Goal: Information Seeking & Learning: Learn about a topic

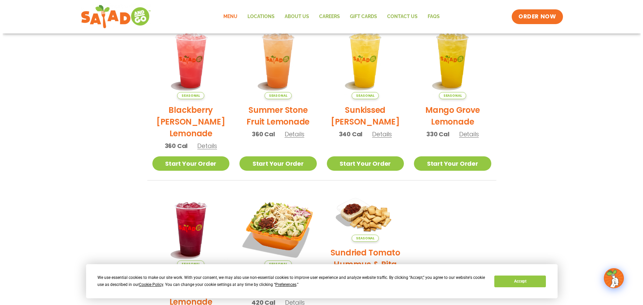
scroll to position [301, 0]
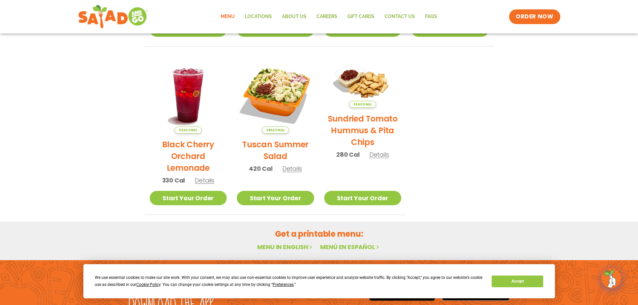
click at [285, 168] on span "Details" at bounding box center [292, 168] width 20 height 8
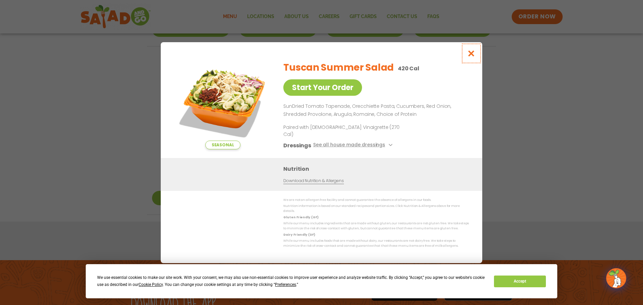
click at [474, 57] on icon "Close modal" at bounding box center [471, 53] width 8 height 7
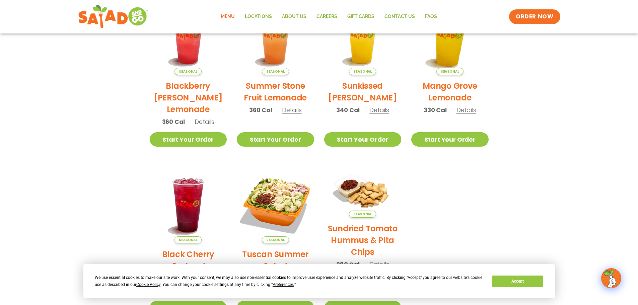
scroll to position [24, 0]
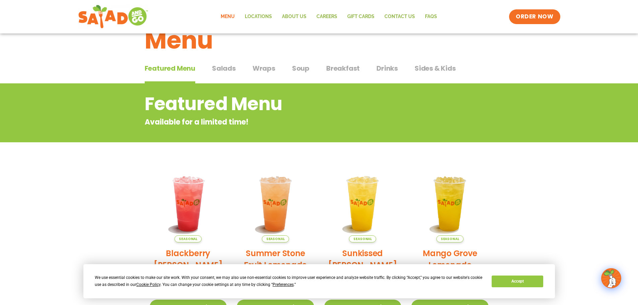
click at [229, 67] on span "Salads" at bounding box center [224, 68] width 24 height 10
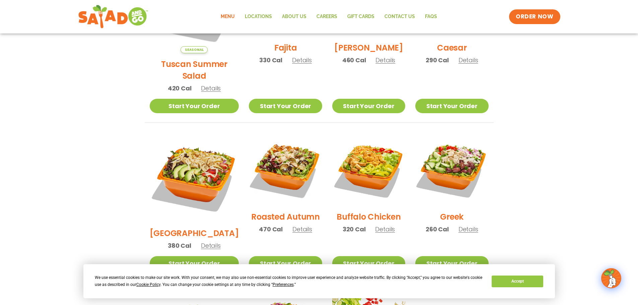
scroll to position [292, 0]
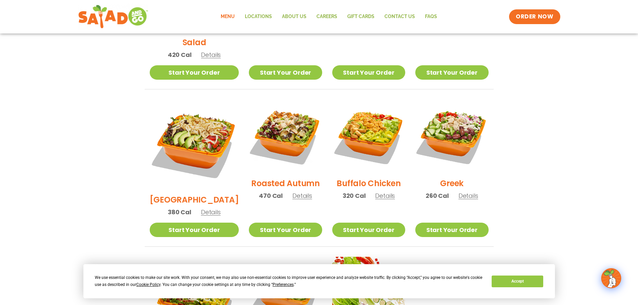
click at [292, 191] on span "Details" at bounding box center [302, 195] width 20 height 8
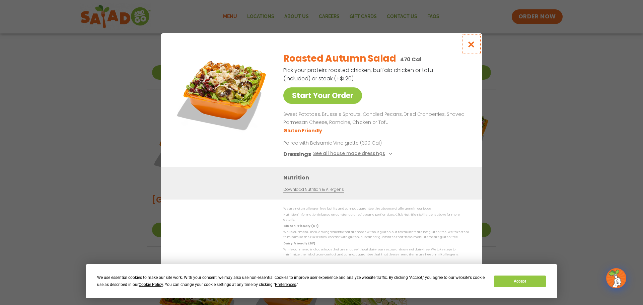
click at [474, 48] on icon "Close modal" at bounding box center [471, 44] width 8 height 7
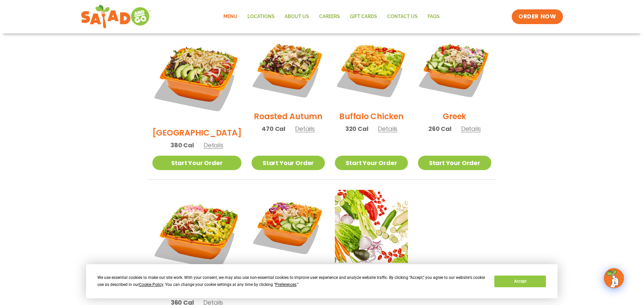
scroll to position [392, 0]
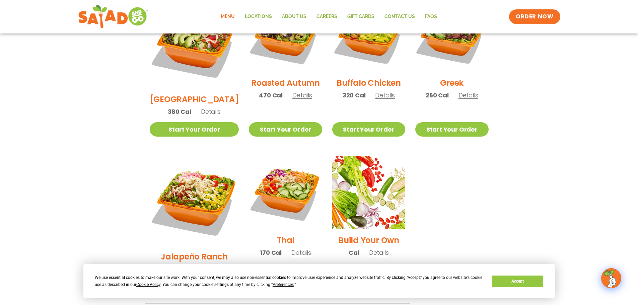
click at [291, 248] on span "Details" at bounding box center [301, 252] width 20 height 8
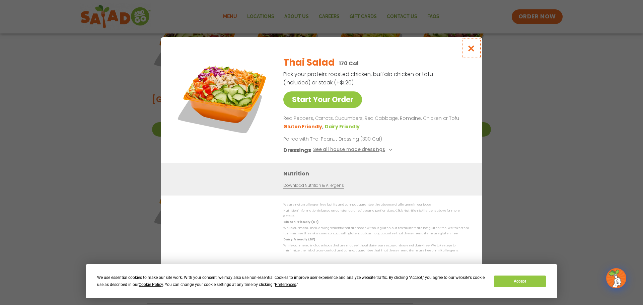
click at [474, 50] on icon "Close modal" at bounding box center [471, 48] width 8 height 7
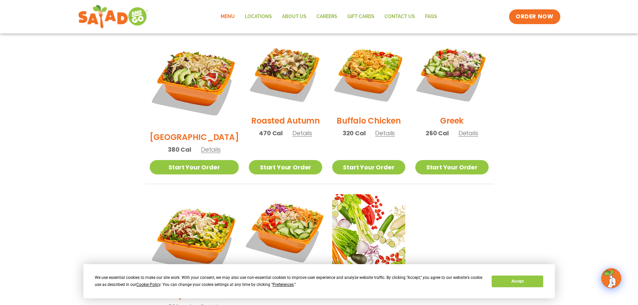
click at [270, 212] on img at bounding box center [285, 231] width 86 height 86
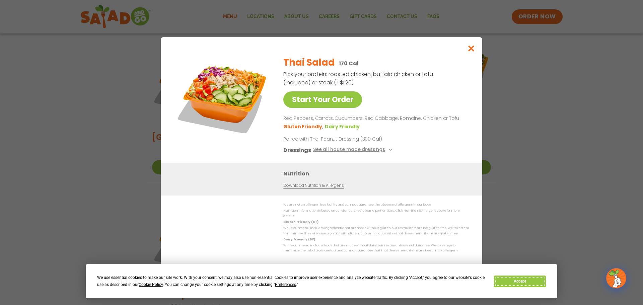
click at [533, 283] on button "Accept" at bounding box center [520, 282] width 52 height 12
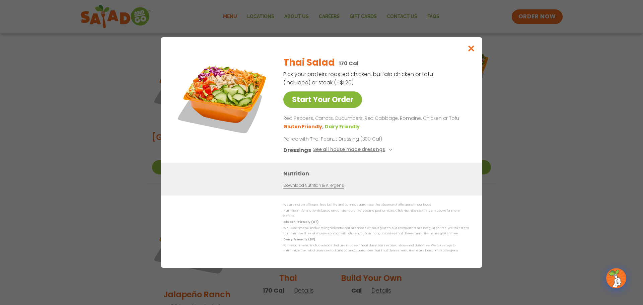
click at [320, 100] on link "Start Your Order" at bounding box center [322, 99] width 79 height 16
